Goal: Task Accomplishment & Management: Use online tool/utility

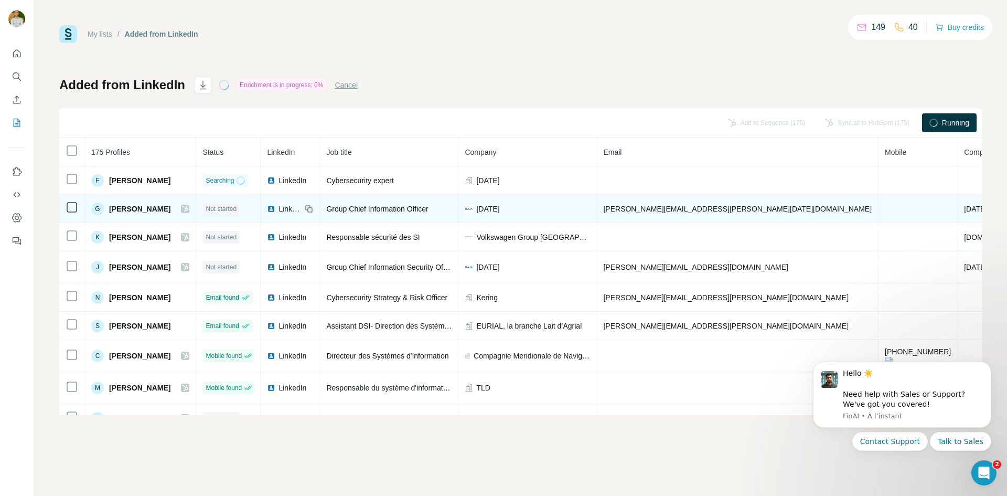
click at [220, 208] on span "Not started" at bounding box center [221, 208] width 31 height 9
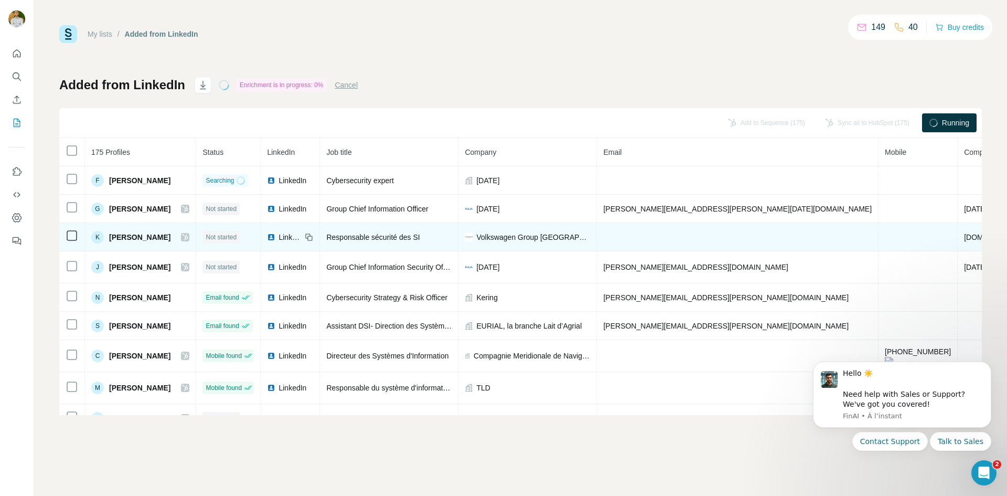
click at [222, 241] on span "Not started" at bounding box center [221, 236] width 31 height 9
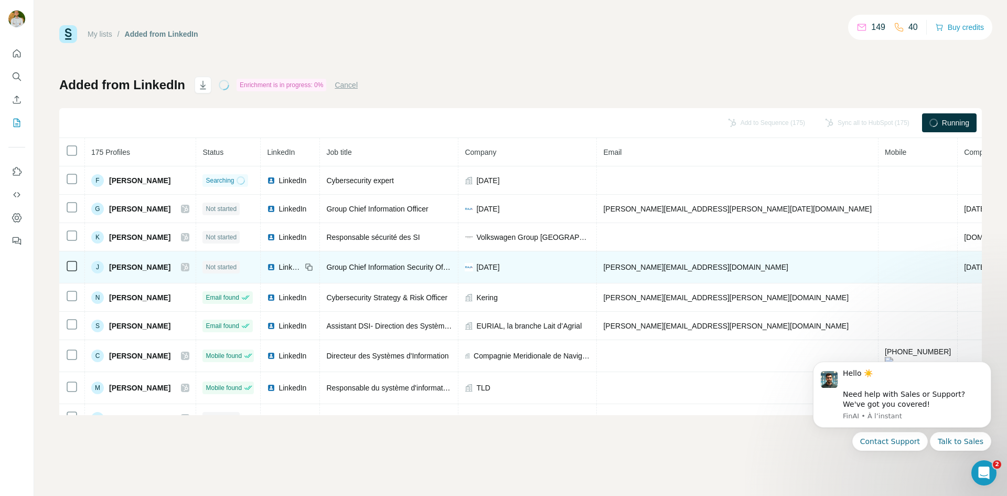
click at [215, 263] on span "Not started" at bounding box center [221, 266] width 31 height 9
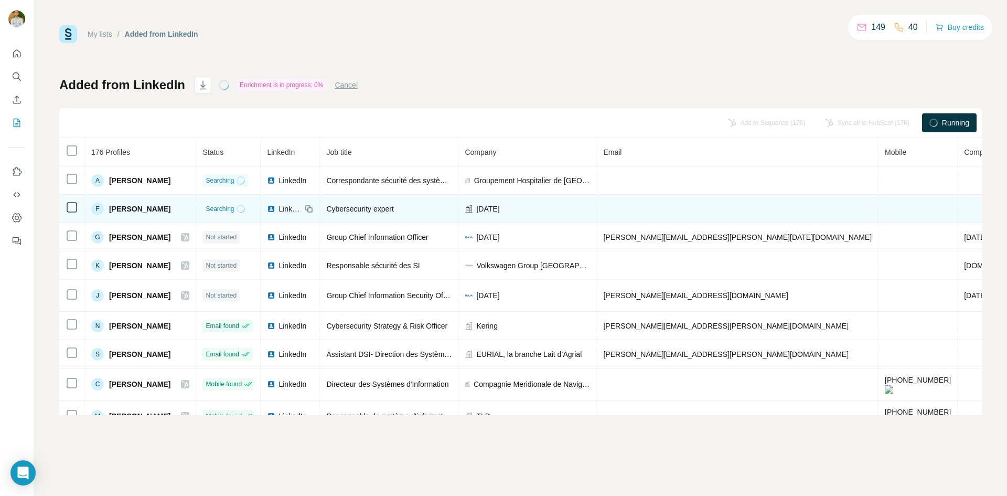
click at [225, 206] on span "Searching" at bounding box center [220, 208] width 28 height 9
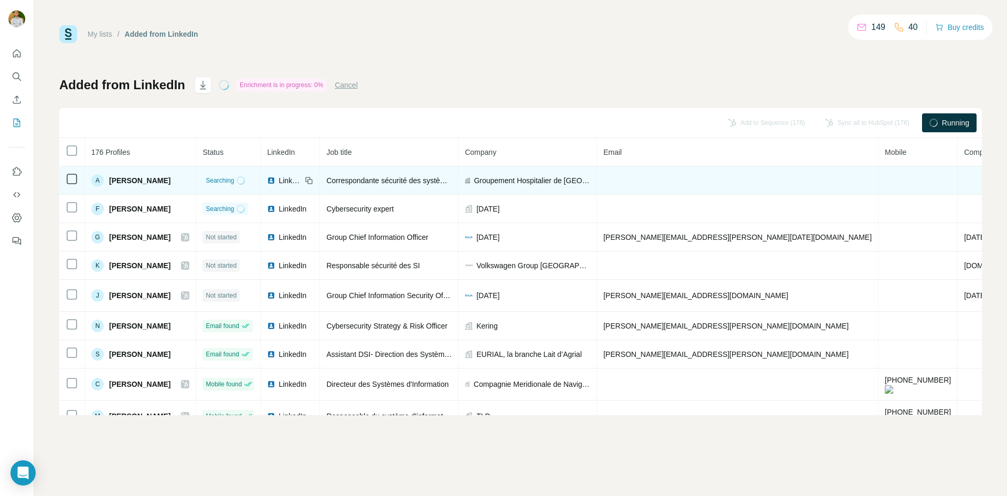
click at [228, 187] on td "Searching" at bounding box center [228, 180] width 65 height 28
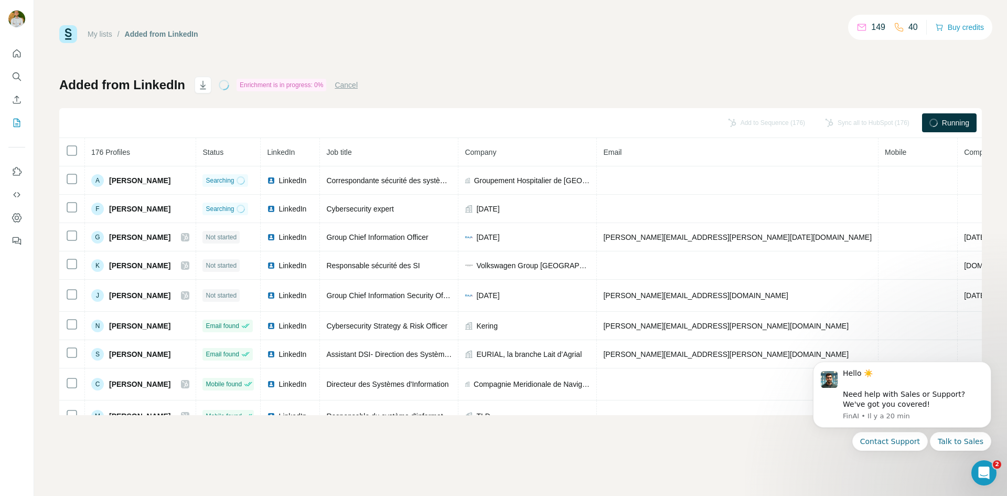
click at [939, 121] on div "Running" at bounding box center [949, 122] width 55 height 19
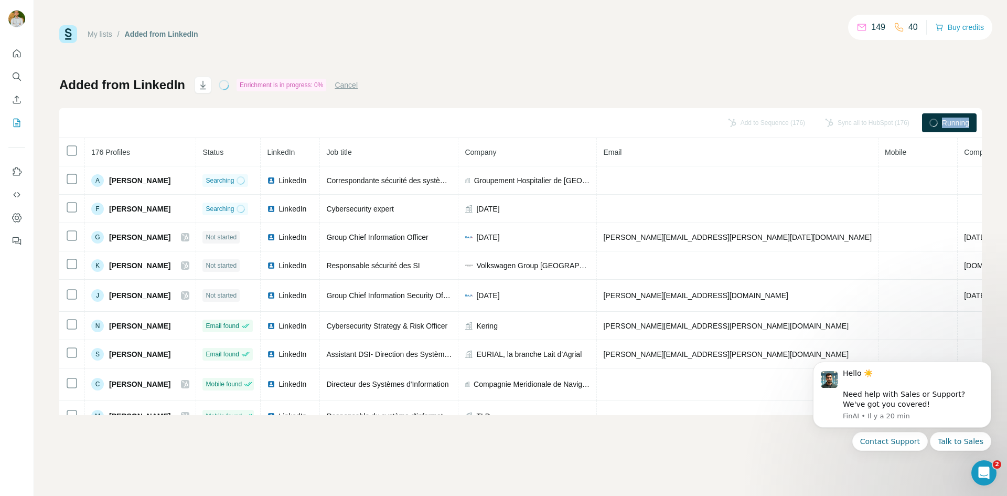
click at [939, 121] on div "Running" at bounding box center [949, 122] width 55 height 19
click at [943, 121] on span "Running" at bounding box center [955, 123] width 27 height 10
click at [944, 120] on span "Running" at bounding box center [955, 123] width 27 height 10
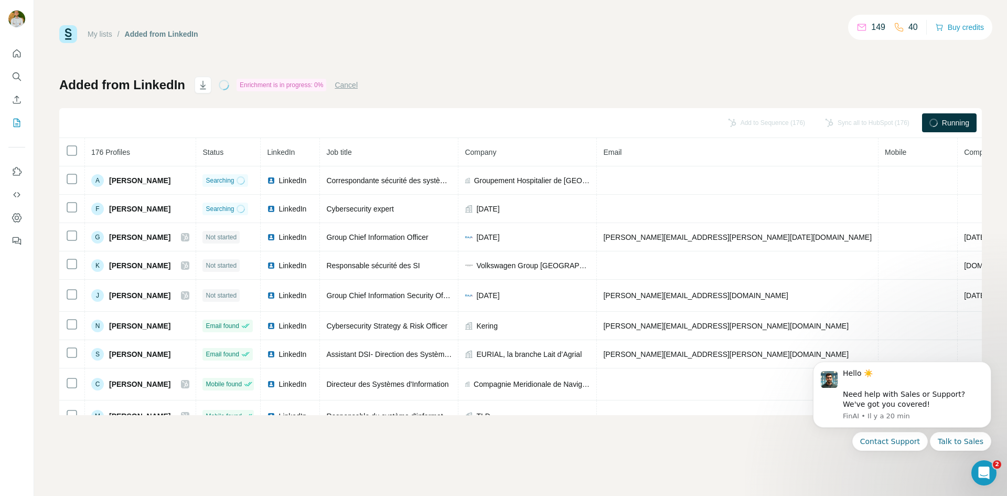
click at [288, 83] on div "Enrichment is in progress: 0%" at bounding box center [282, 85] width 90 height 13
click at [354, 82] on button "Cancel" at bounding box center [346, 85] width 23 height 10
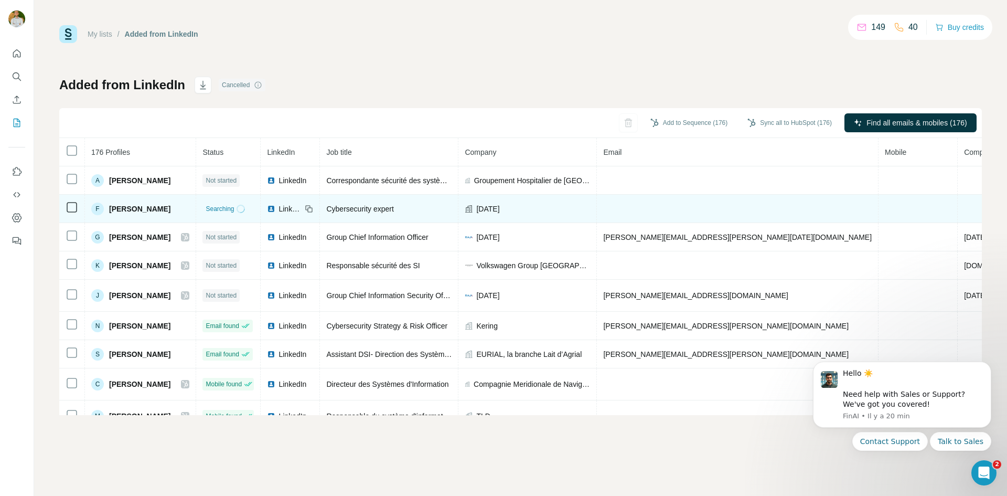
click at [226, 207] on span "Searching" at bounding box center [220, 208] width 28 height 9
click at [225, 207] on span "Searching" at bounding box center [220, 208] width 28 height 9
click at [125, 204] on span "[PERSON_NAME]" at bounding box center [139, 209] width 61 height 10
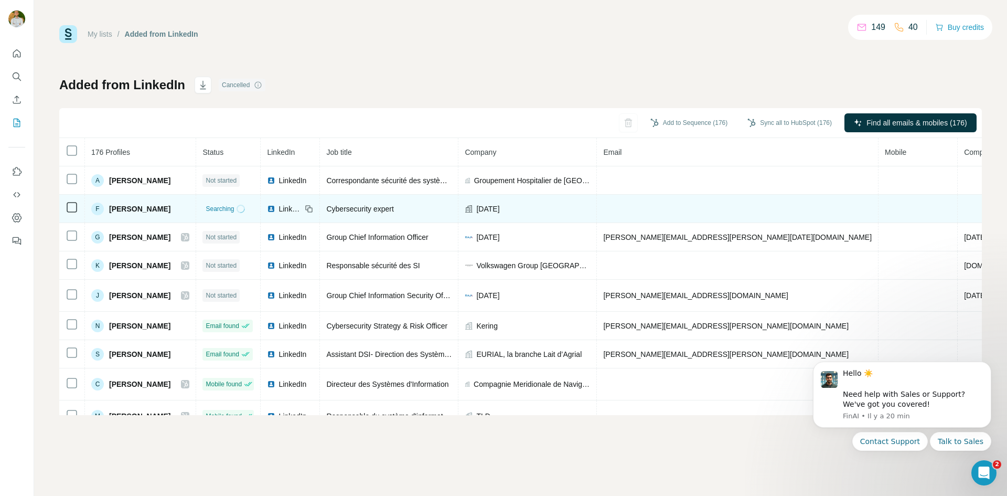
click at [210, 211] on span "Searching" at bounding box center [220, 208] width 28 height 9
click at [132, 210] on span "[PERSON_NAME]" at bounding box center [139, 209] width 61 height 10
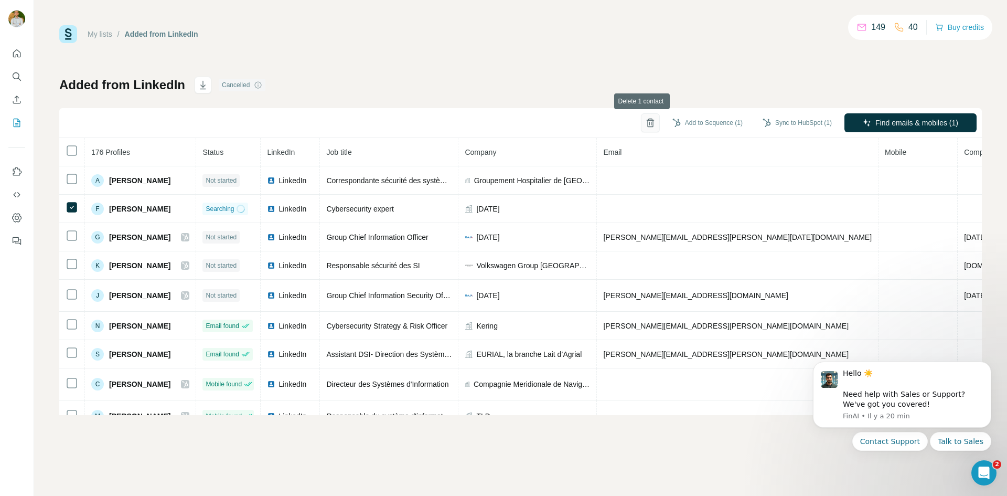
click at [647, 119] on icon "button" at bounding box center [650, 123] width 10 height 10
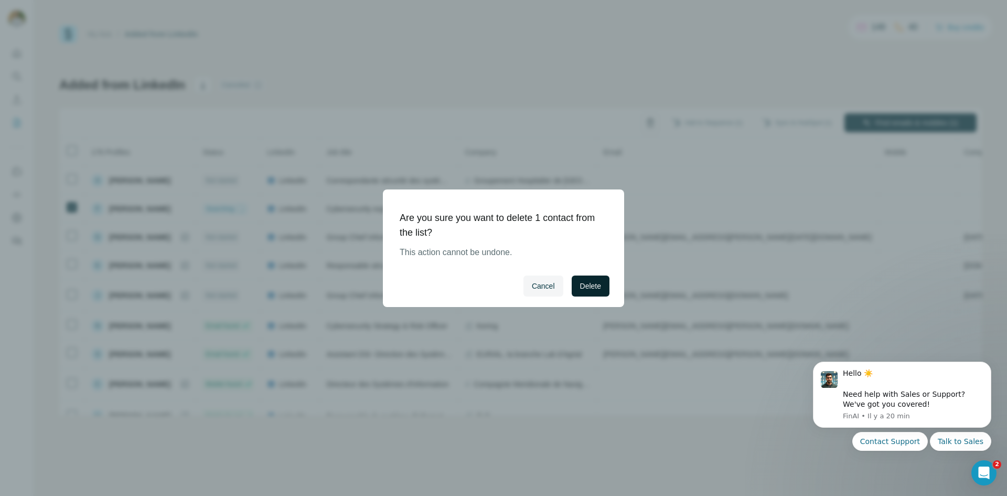
click at [594, 279] on button "Delete" at bounding box center [591, 285] width 38 height 21
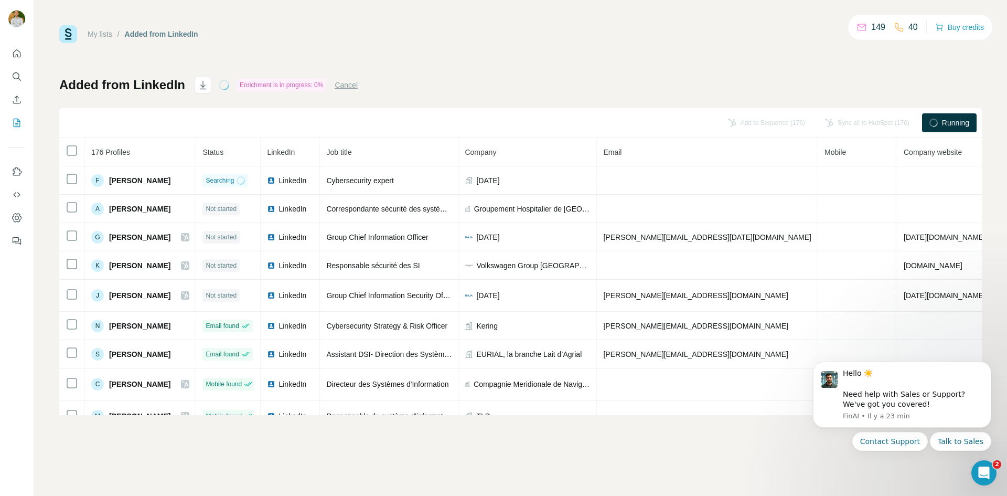
click at [355, 84] on button "Cancel" at bounding box center [346, 85] width 23 height 10
